Goal: Information Seeking & Learning: Learn about a topic

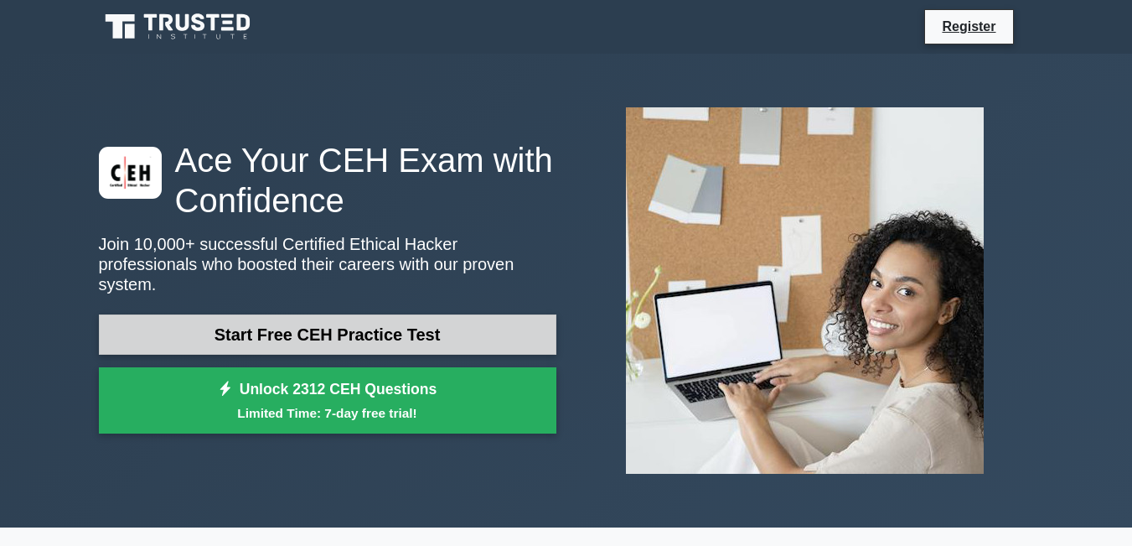
click at [507, 319] on link "Start Free CEH Practice Test" at bounding box center [328, 334] width 458 height 40
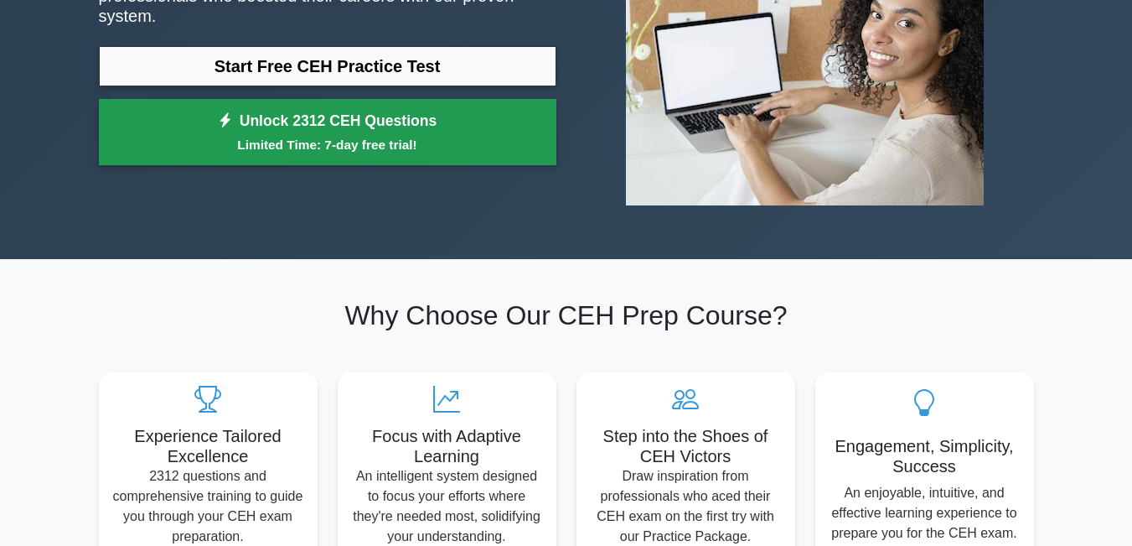
scroll to position [168, 0]
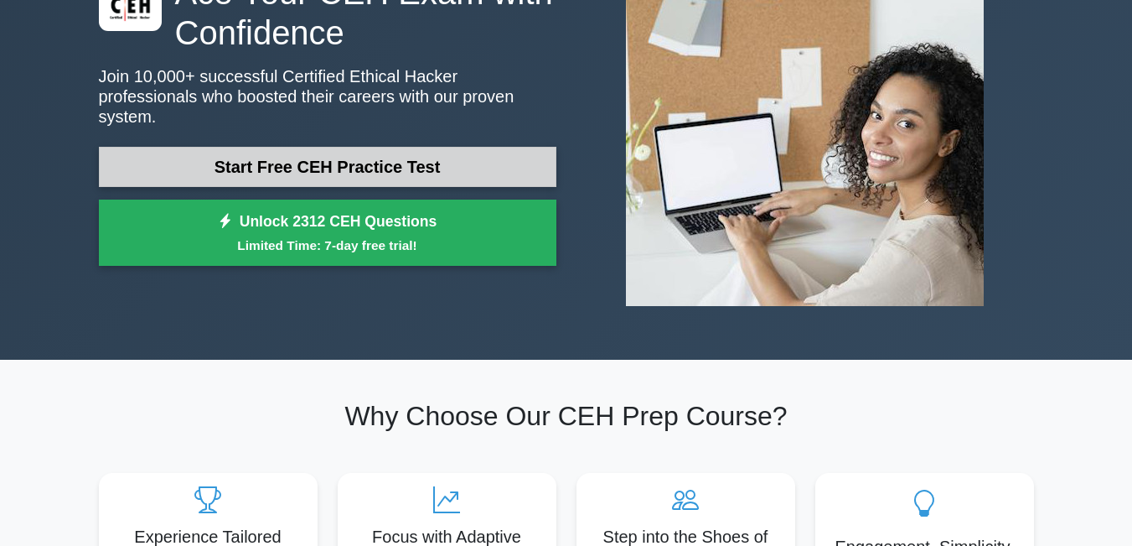
click at [423, 158] on link "Start Free CEH Practice Test" at bounding box center [328, 167] width 458 height 40
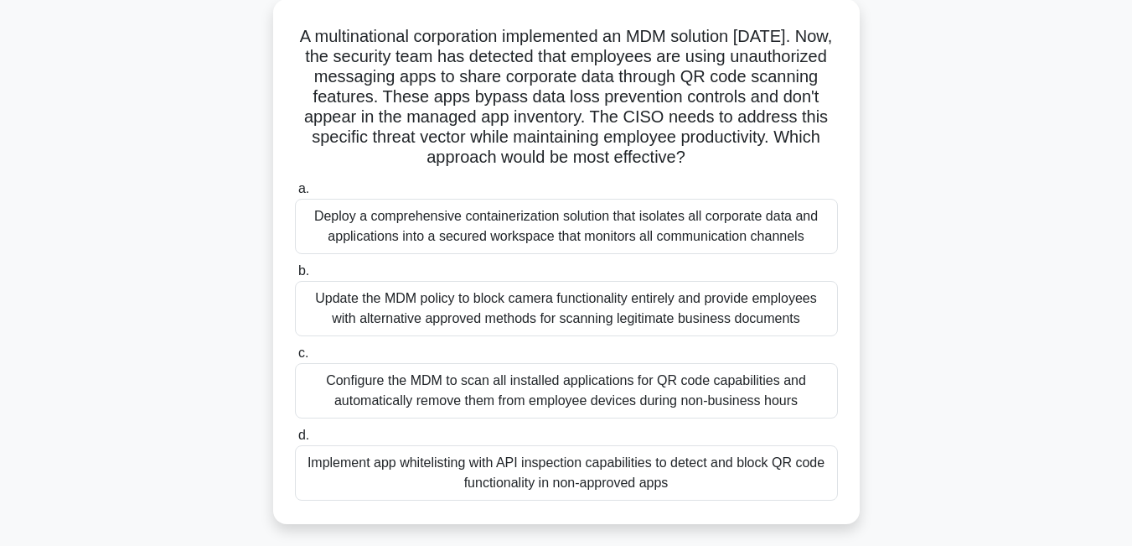
scroll to position [101, 0]
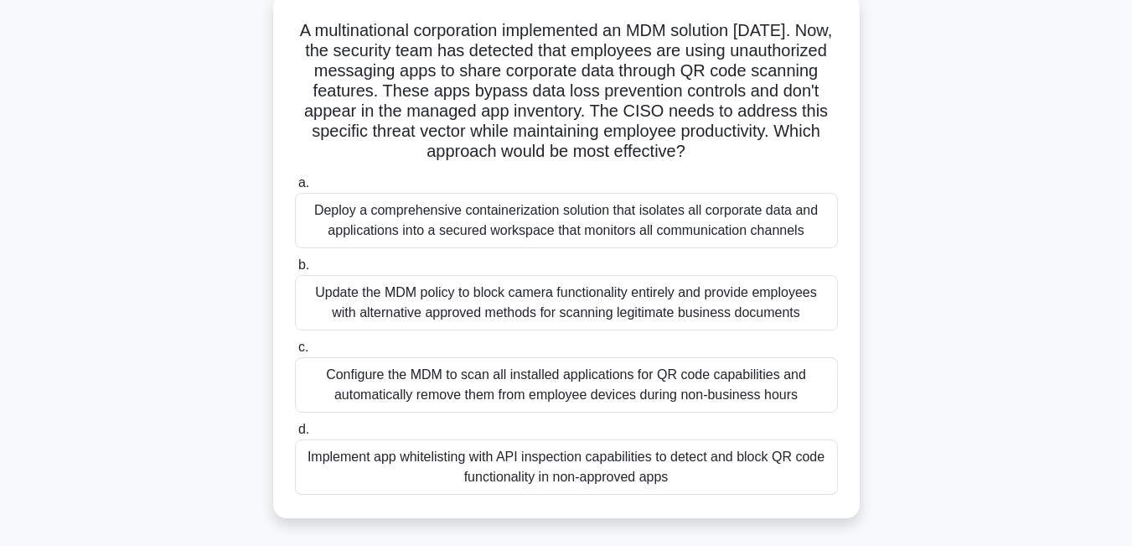
click at [344, 303] on div "Update the MDM policy to block camera functionality entirely and provide employ…" at bounding box center [566, 302] width 543 height 55
click at [295, 271] on input "b. Update the MDM policy to block camera functionality entirely and provide emp…" at bounding box center [295, 265] width 0 height 11
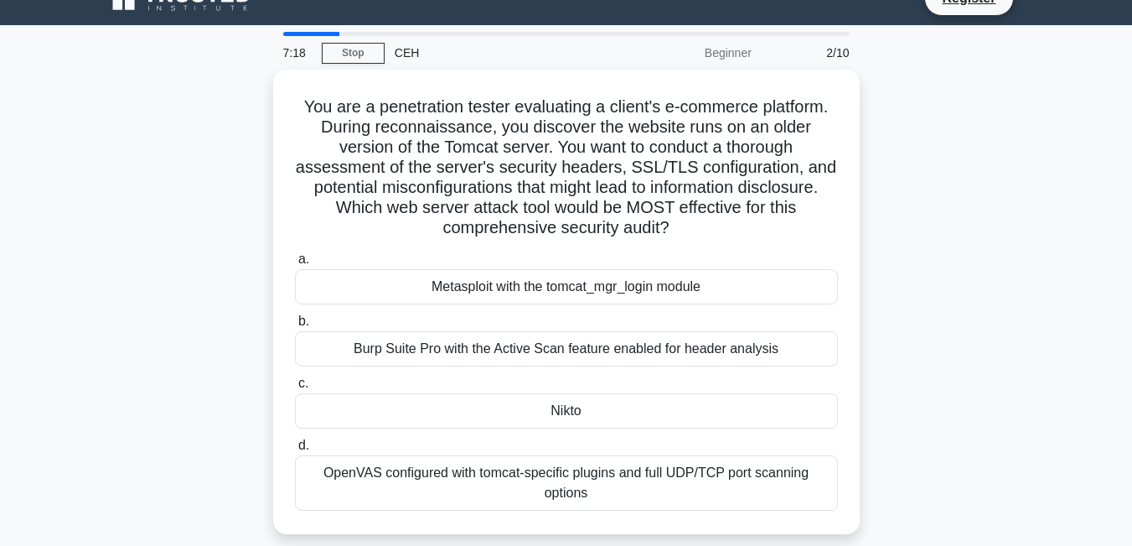
scroll to position [0, 0]
